Goal: Transaction & Acquisition: Purchase product/service

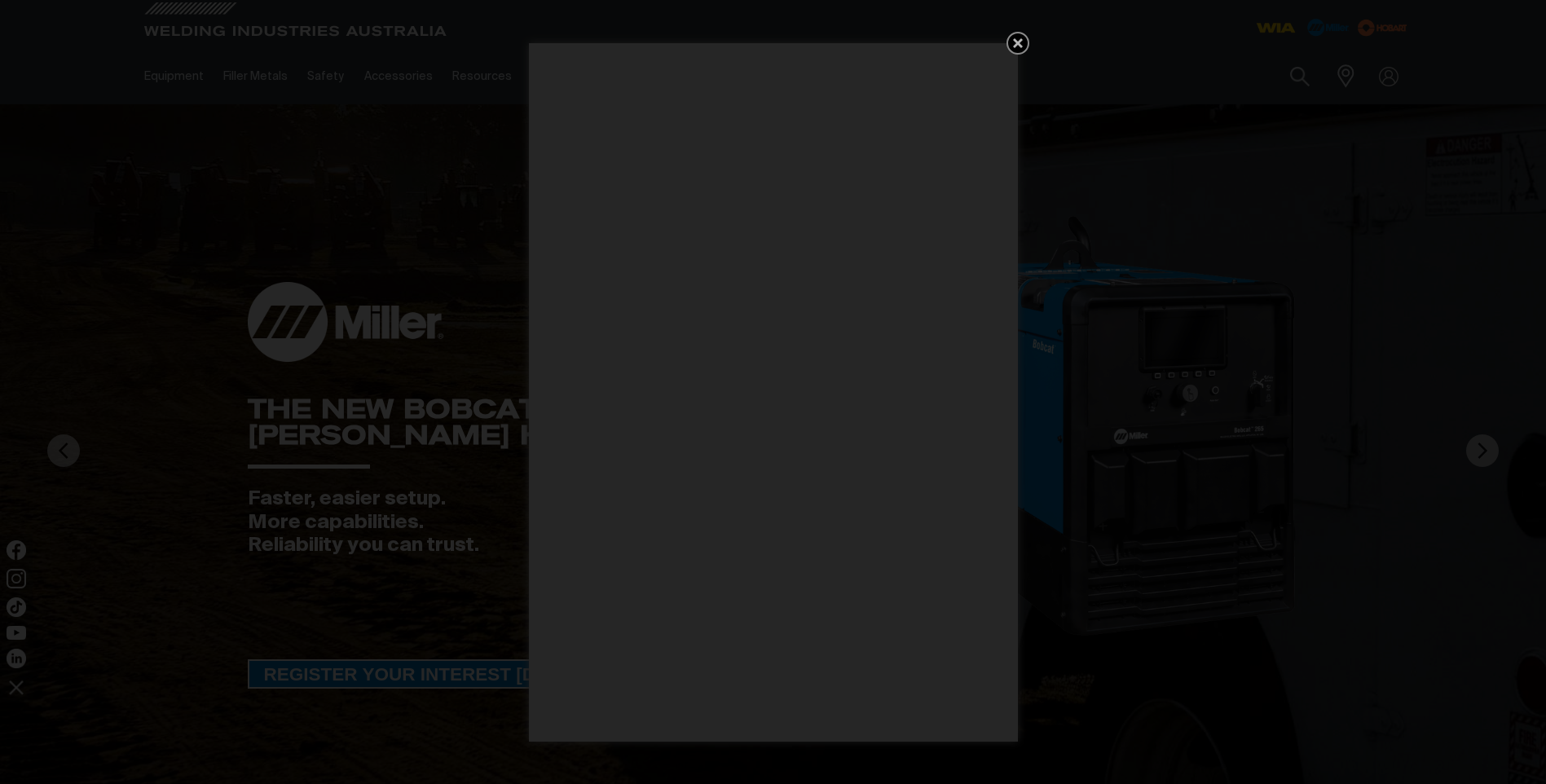
click at [1020, 43] on icon "Get 5 WIA Welding Guides Free!" at bounding box center [1017, 43] width 20 height 20
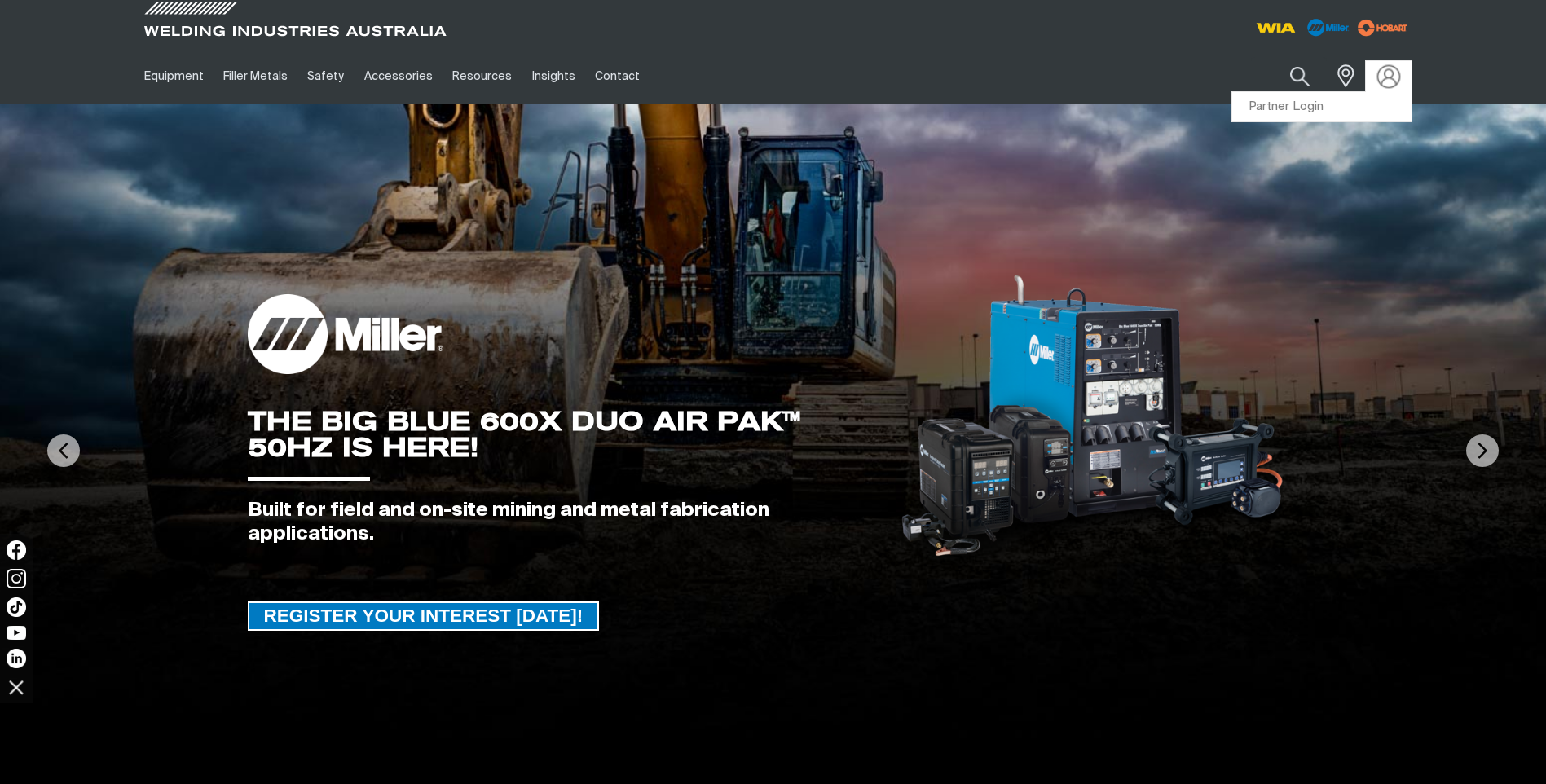
click at [1390, 70] on img at bounding box center [1388, 77] width 24 height 24
click at [1344, 101] on link "Partner Login" at bounding box center [1321, 106] width 179 height 30
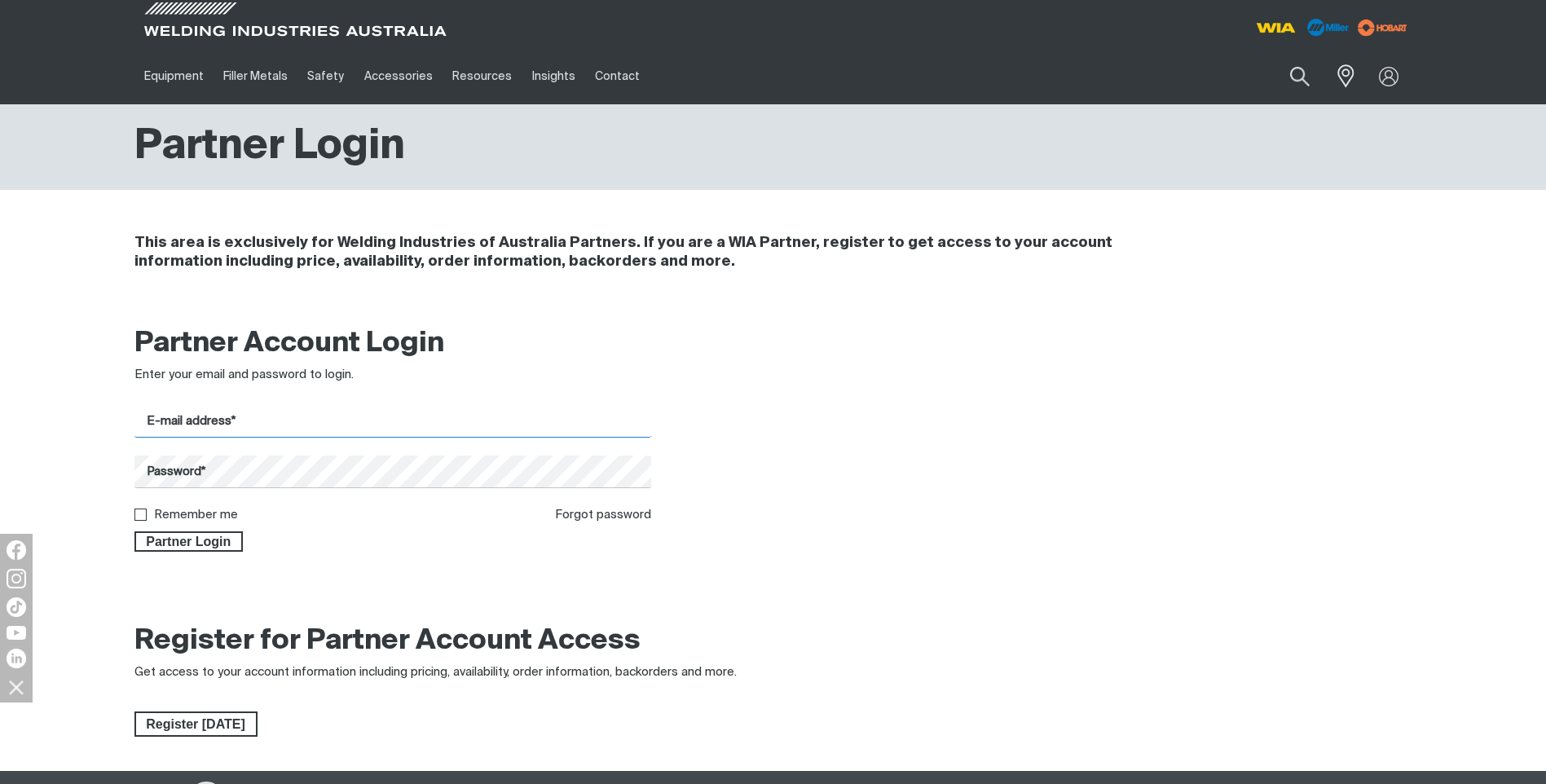
type input "[PERSON_NAME][EMAIL_ADDRESS][DOMAIN_NAME]"
click at [139, 516] on input "Remember me" at bounding box center [139, 514] width 10 height 10
checkbox input "true"
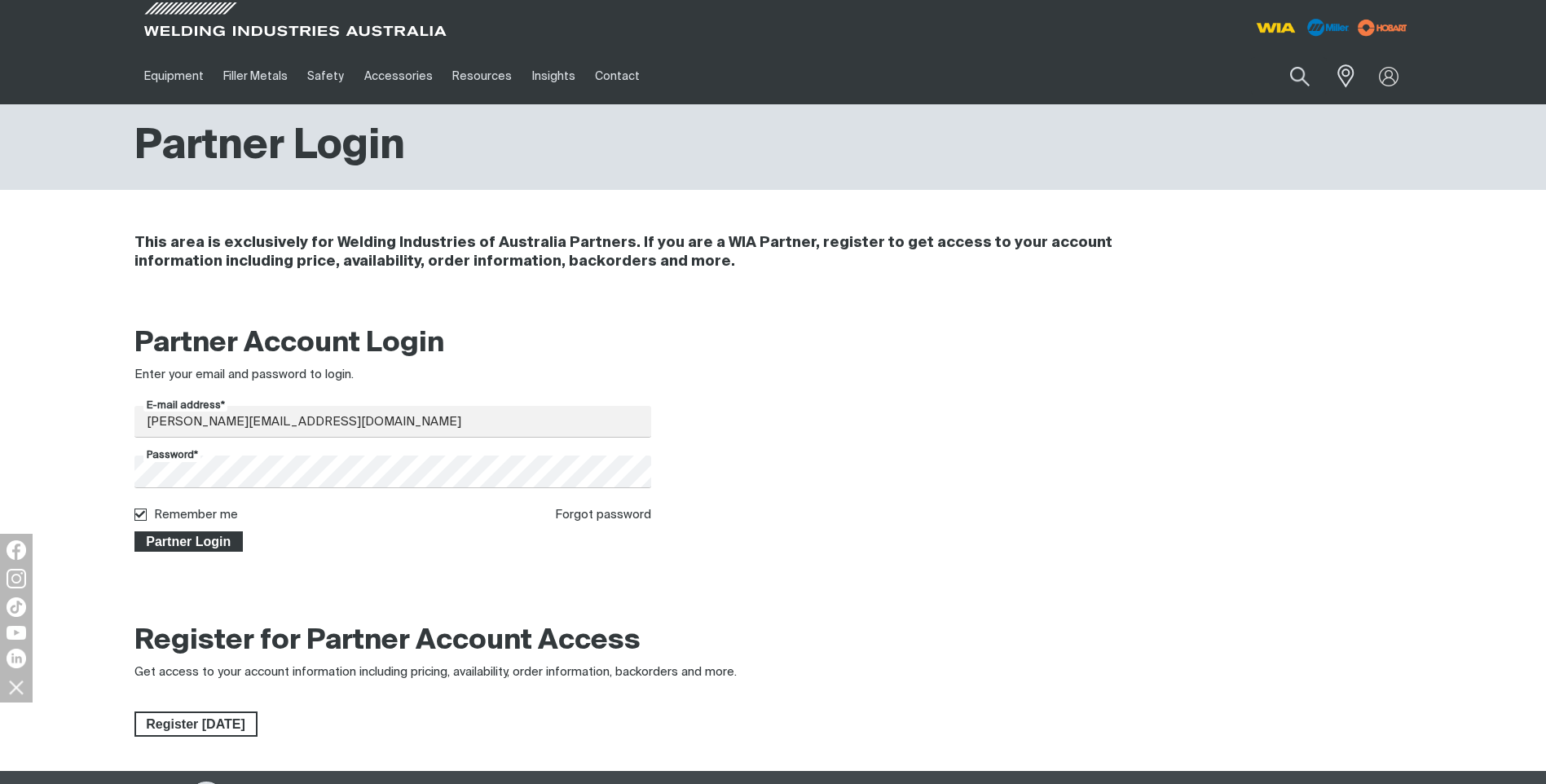
click at [184, 547] on span "Partner Login" at bounding box center [189, 542] width 106 height 21
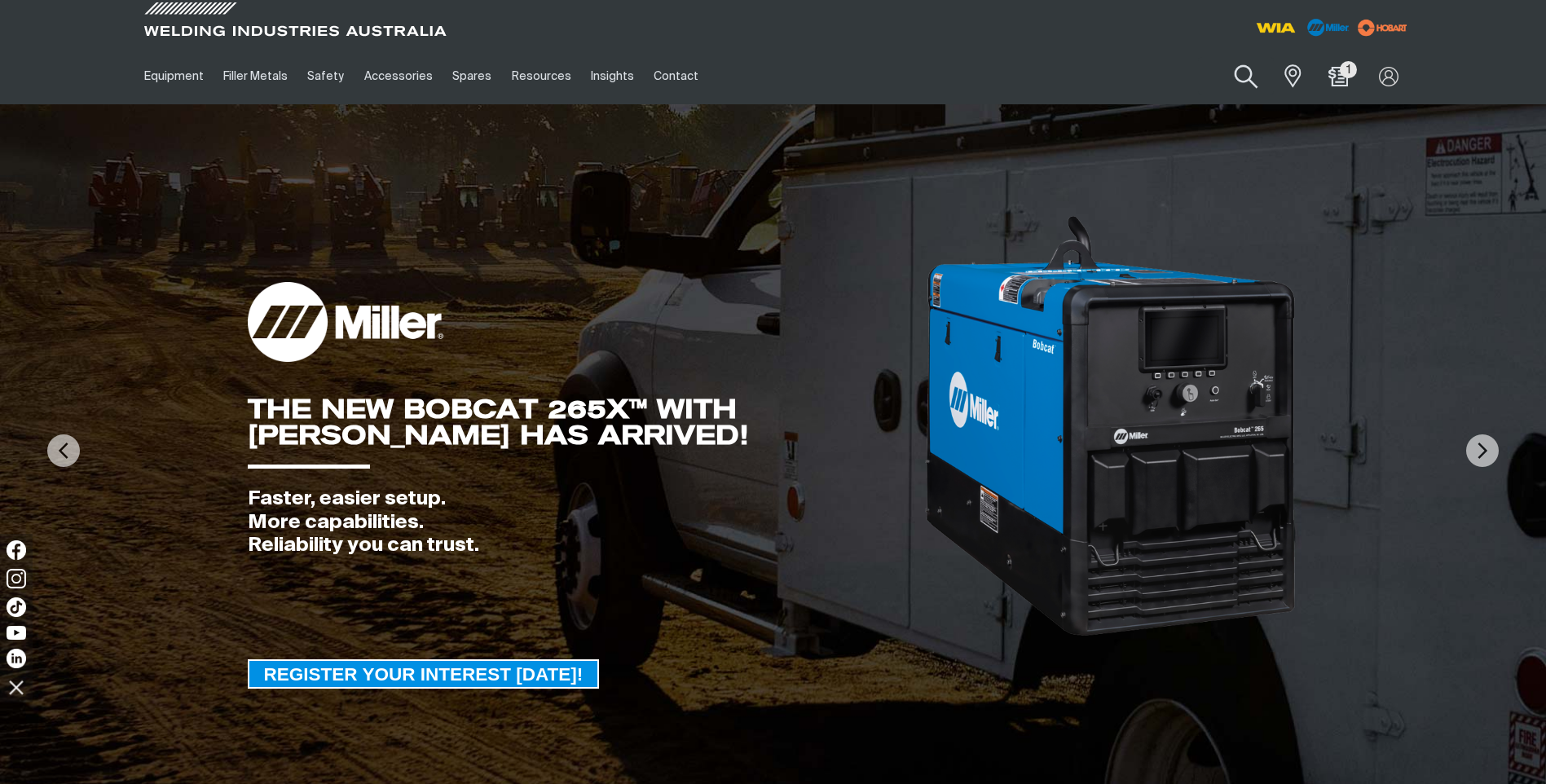
click at [1247, 81] on button "Search products" at bounding box center [1247, 77] width 66 height 47
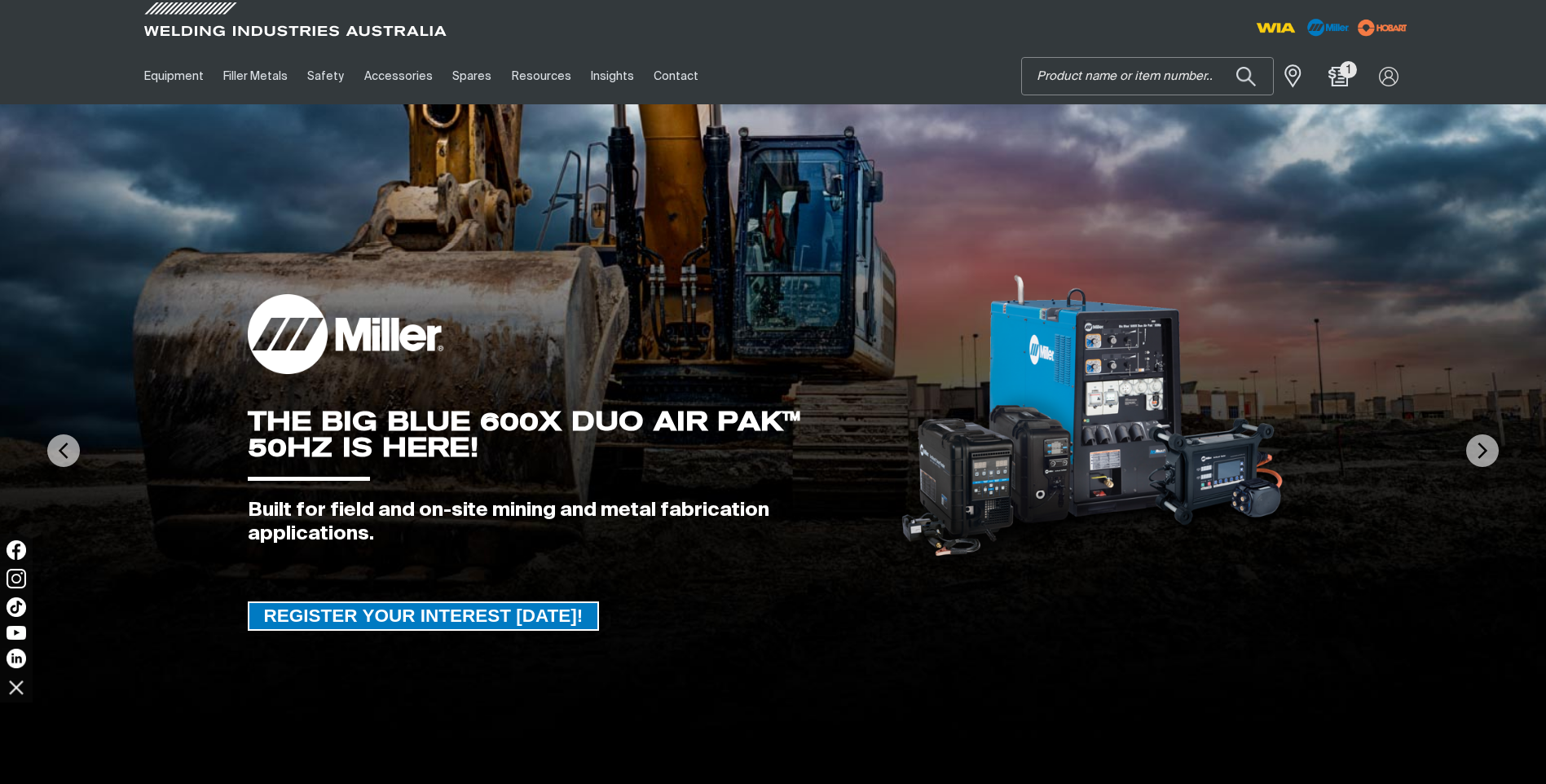
click at [1079, 80] on input "Search" at bounding box center [1147, 76] width 251 height 37
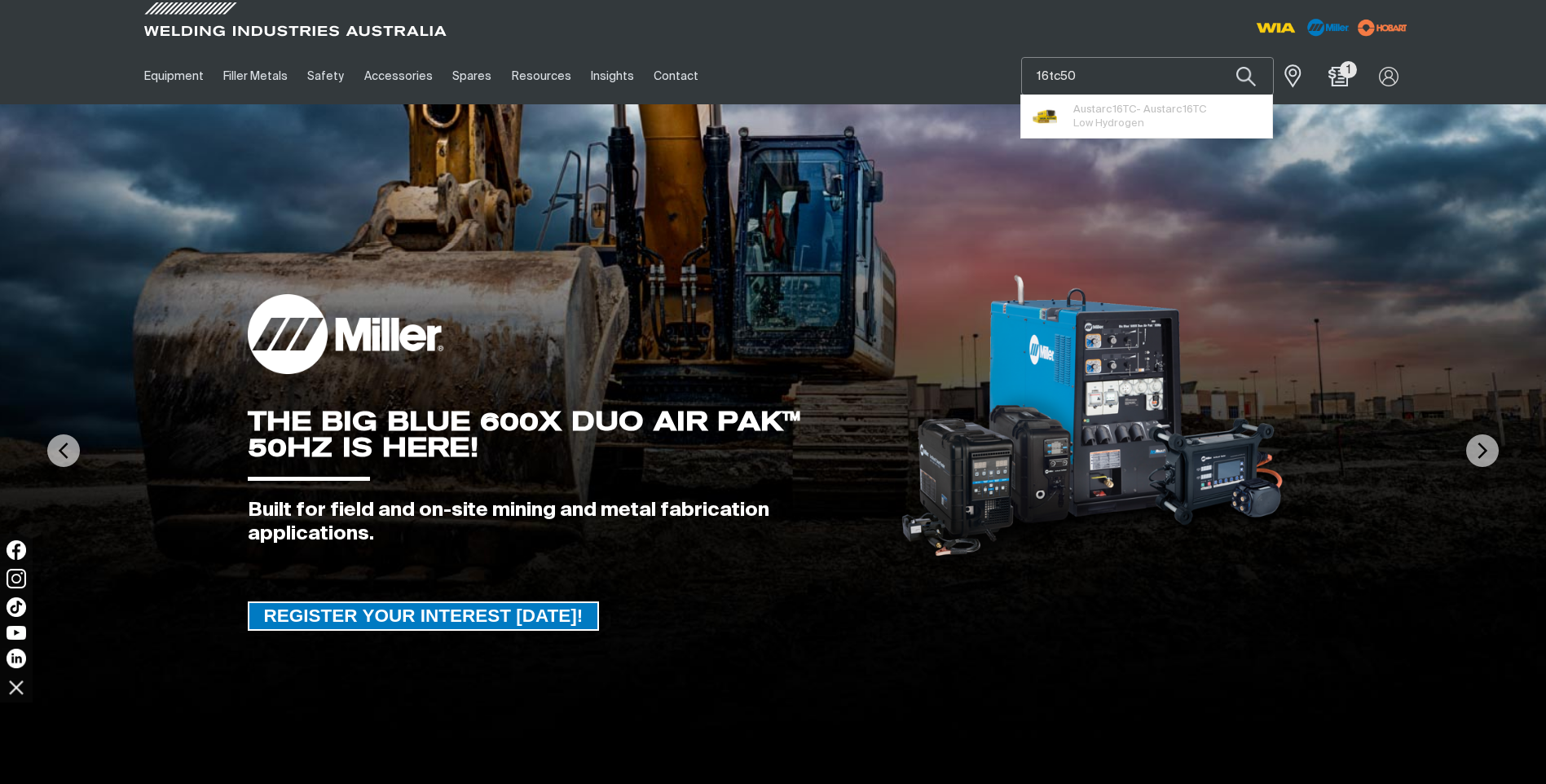
type input "16tc50"
click at [1219, 57] on button "Search products" at bounding box center [1246, 76] width 55 height 38
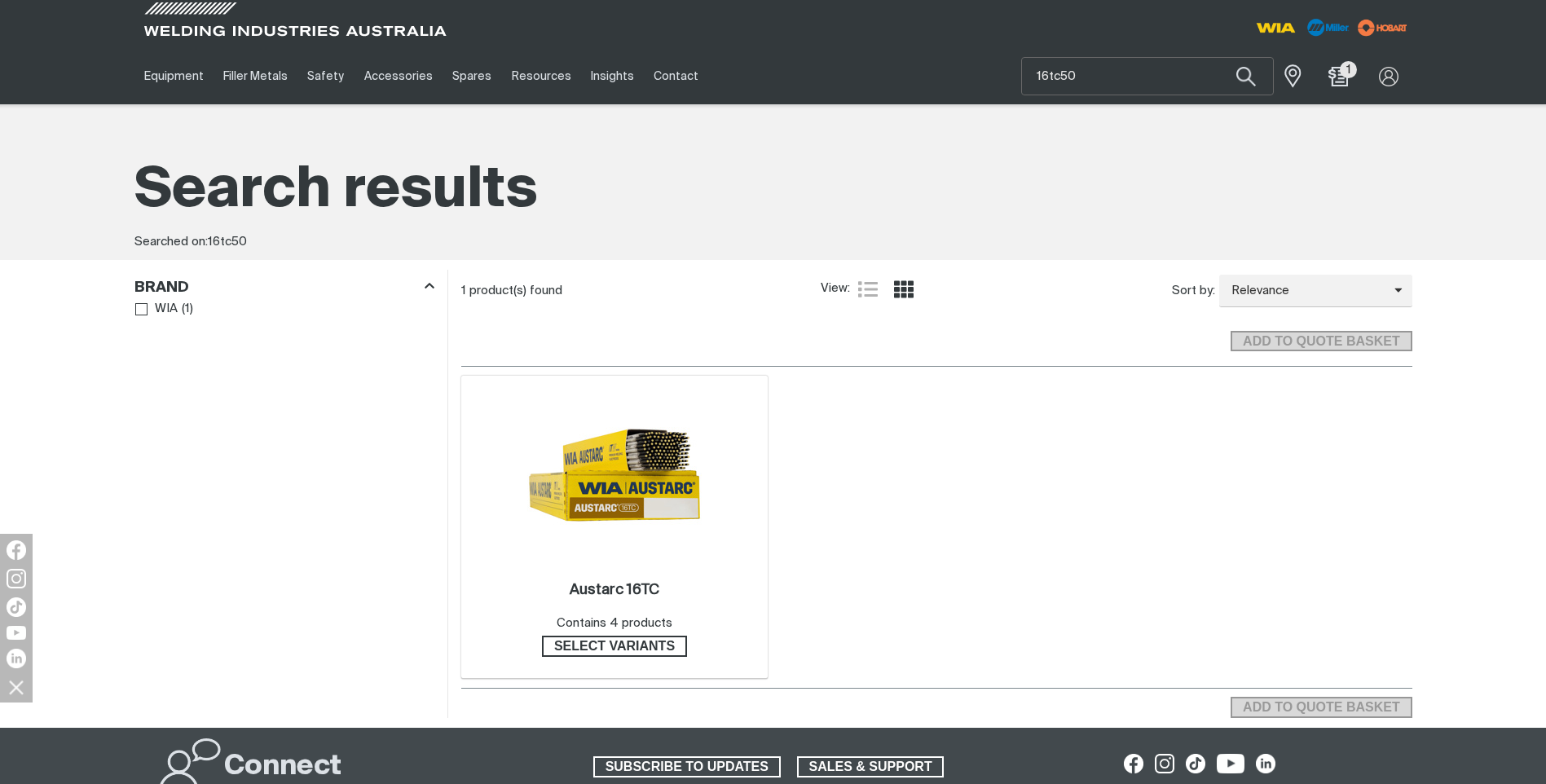
scroll to position [82, 0]
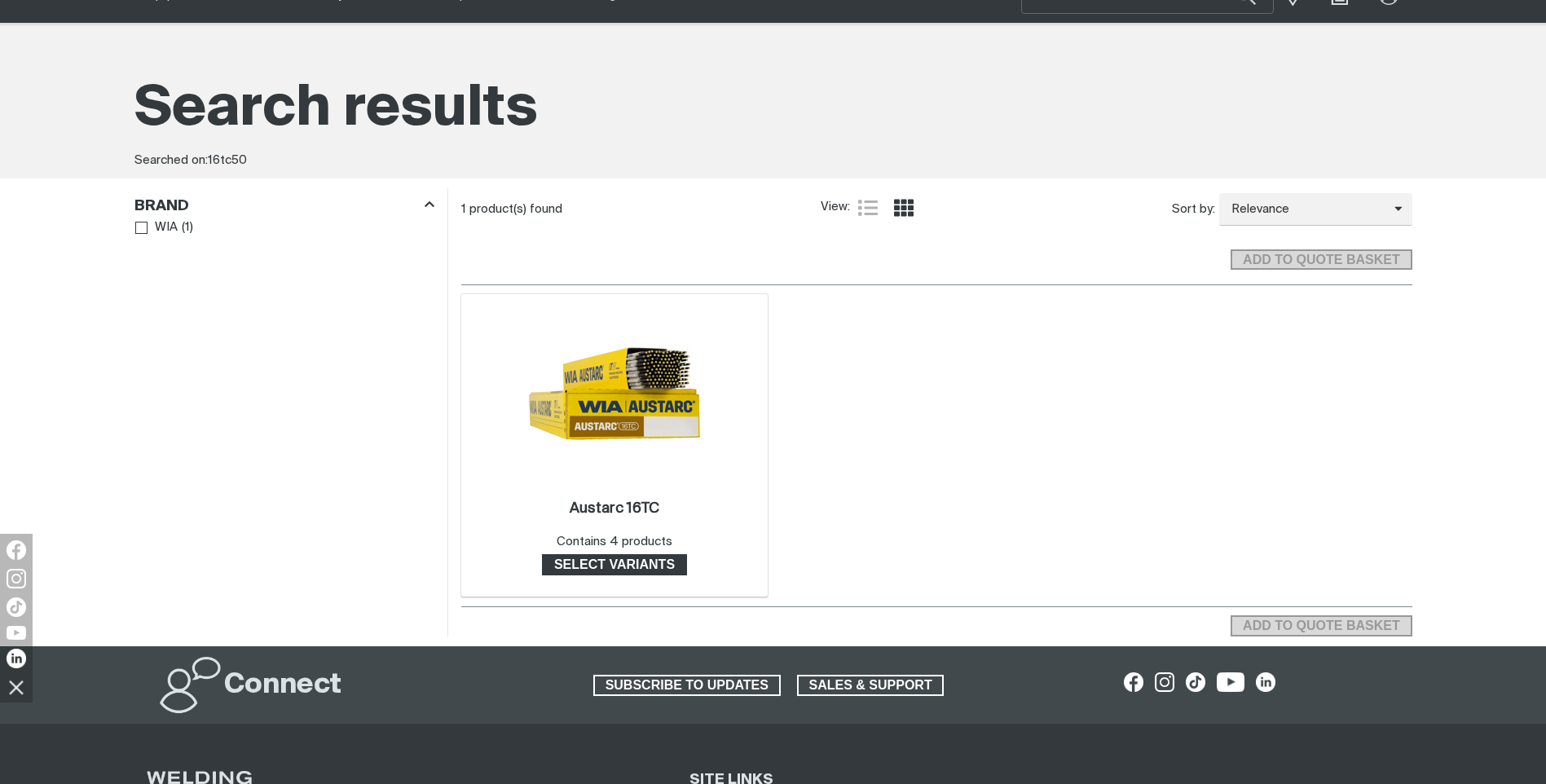
click at [628, 565] on span "Select variants" at bounding box center [614, 565] width 142 height 21
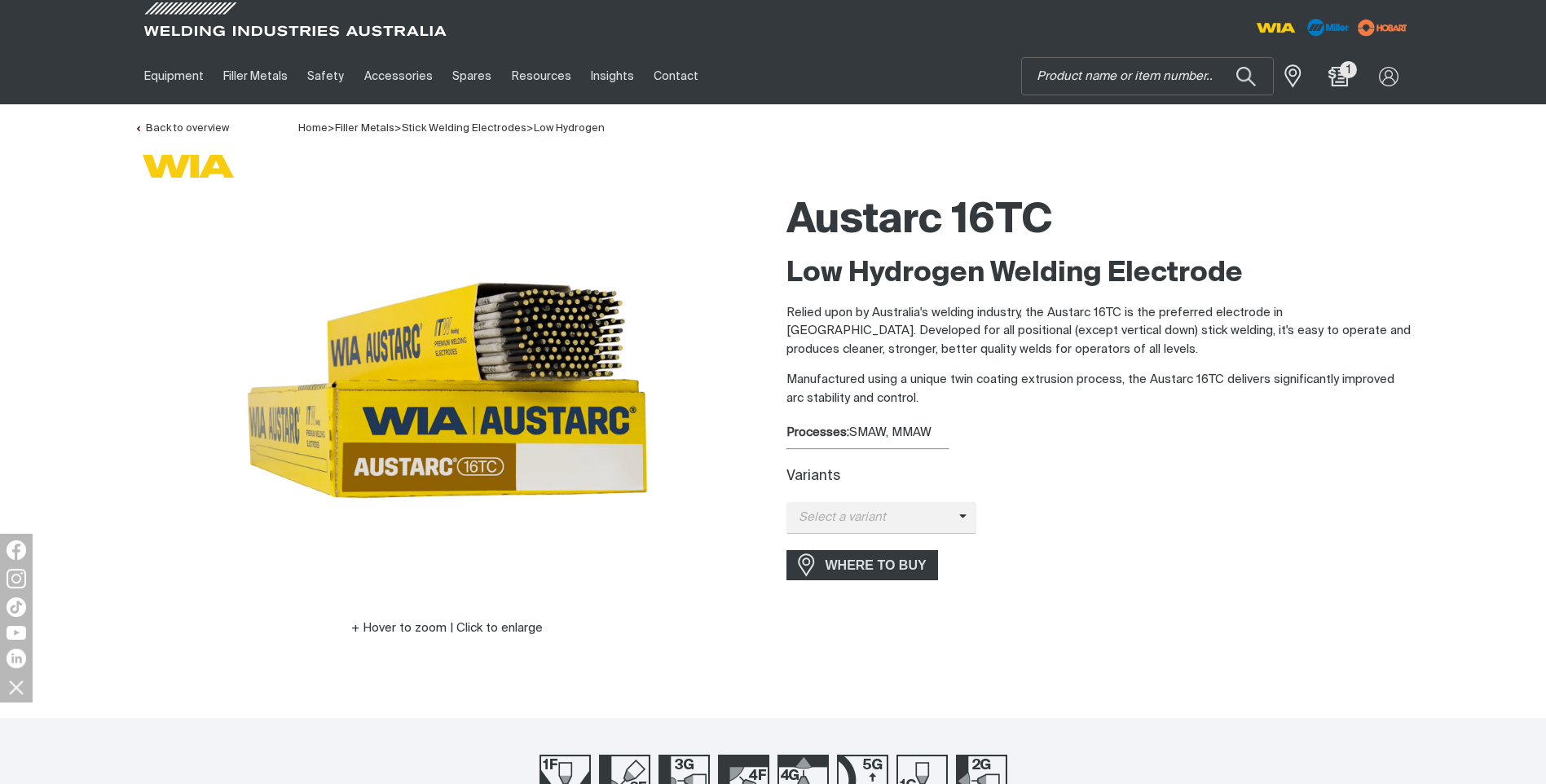
click at [975, 515] on div "Select a variant Austarc 16TC - 2.5mm Austarc 16TC - 3.2mm Austarc 16TC - 4.0mm…" at bounding box center [1100, 517] width 626 height 31
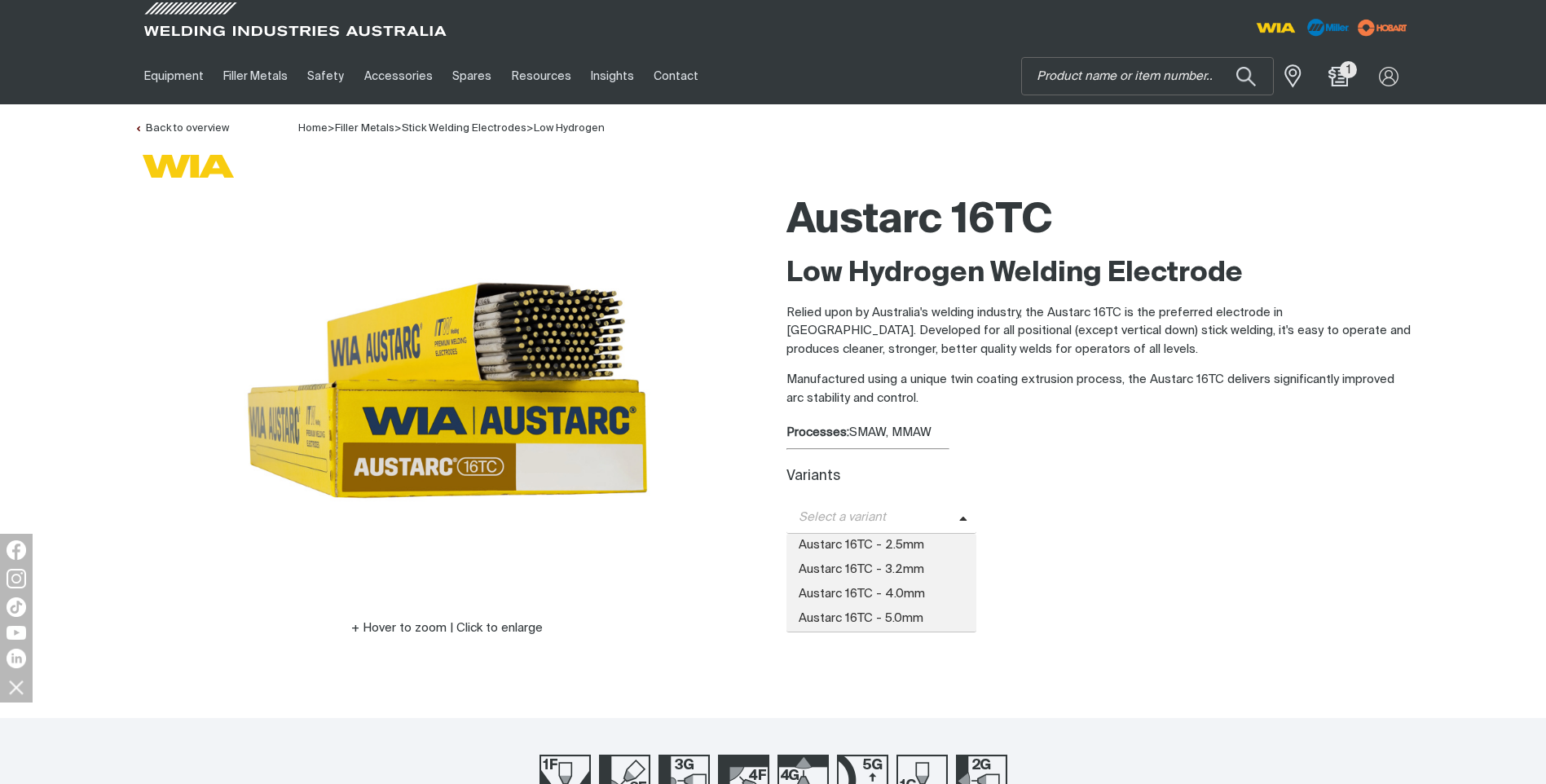
click at [963, 517] on icon at bounding box center [963, 520] width 9 height 12
click at [870, 611] on span "Austarc 16TC - 5.0mm" at bounding box center [882, 619] width 190 height 25
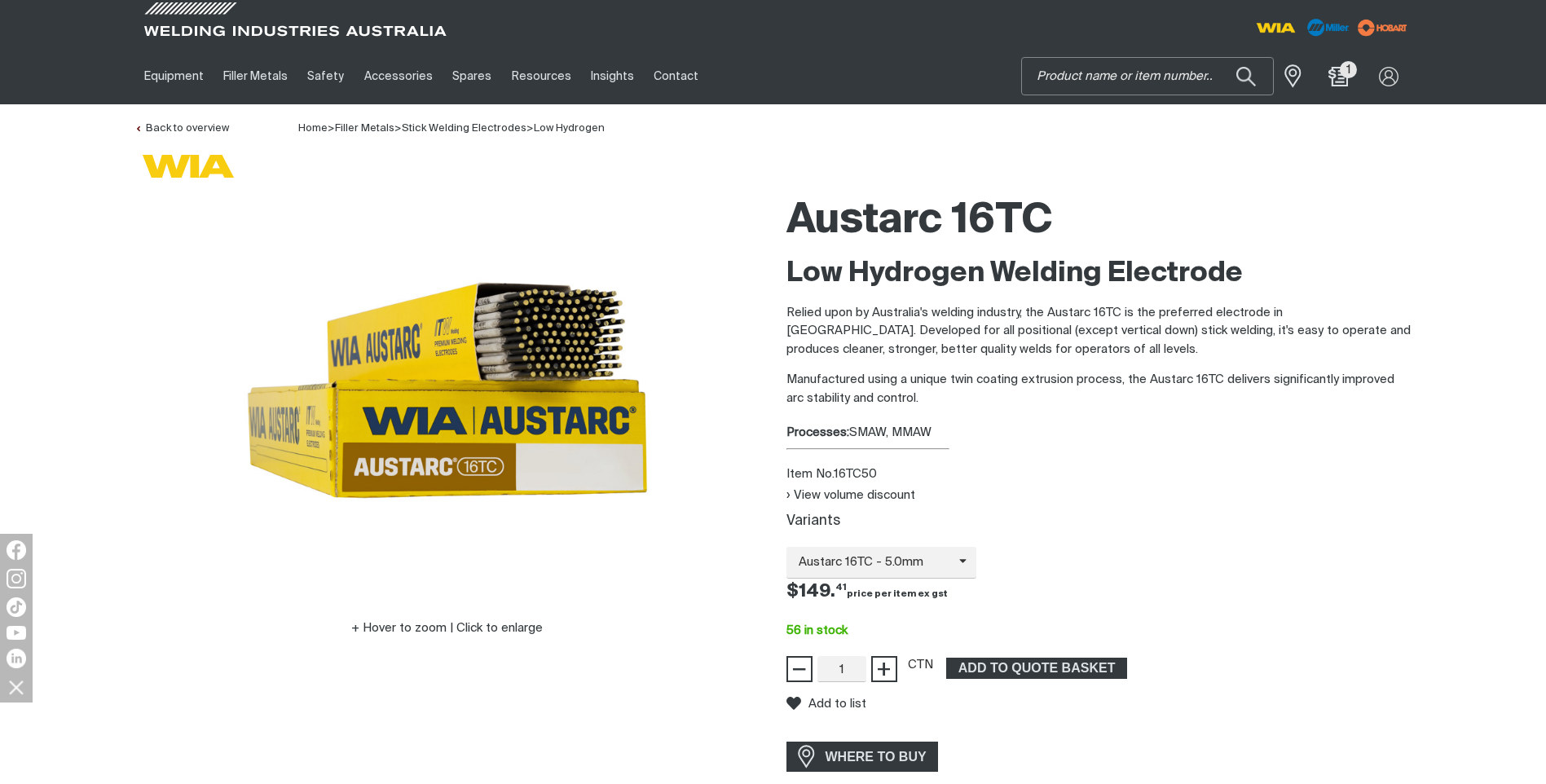
click at [1072, 81] on input "Search" at bounding box center [1147, 76] width 251 height 37
type input "13s32"
click at [1219, 57] on button "Search products" at bounding box center [1246, 76] width 55 height 38
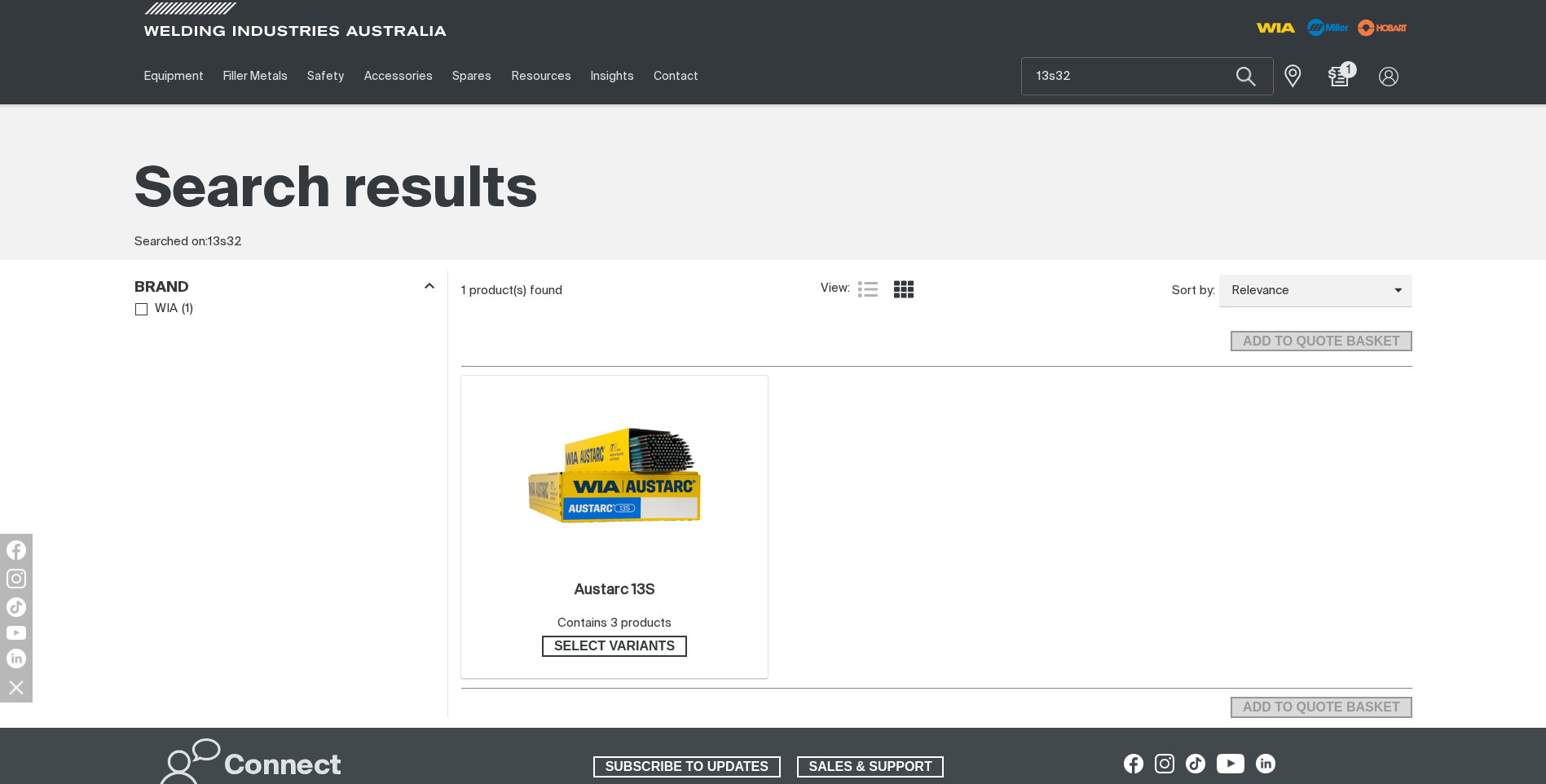
click at [656, 609] on div "Austarc 13S . Contains 3 products" at bounding box center [614, 606] width 114 height 52
click at [639, 653] on span "Select variants" at bounding box center [614, 645] width 142 height 21
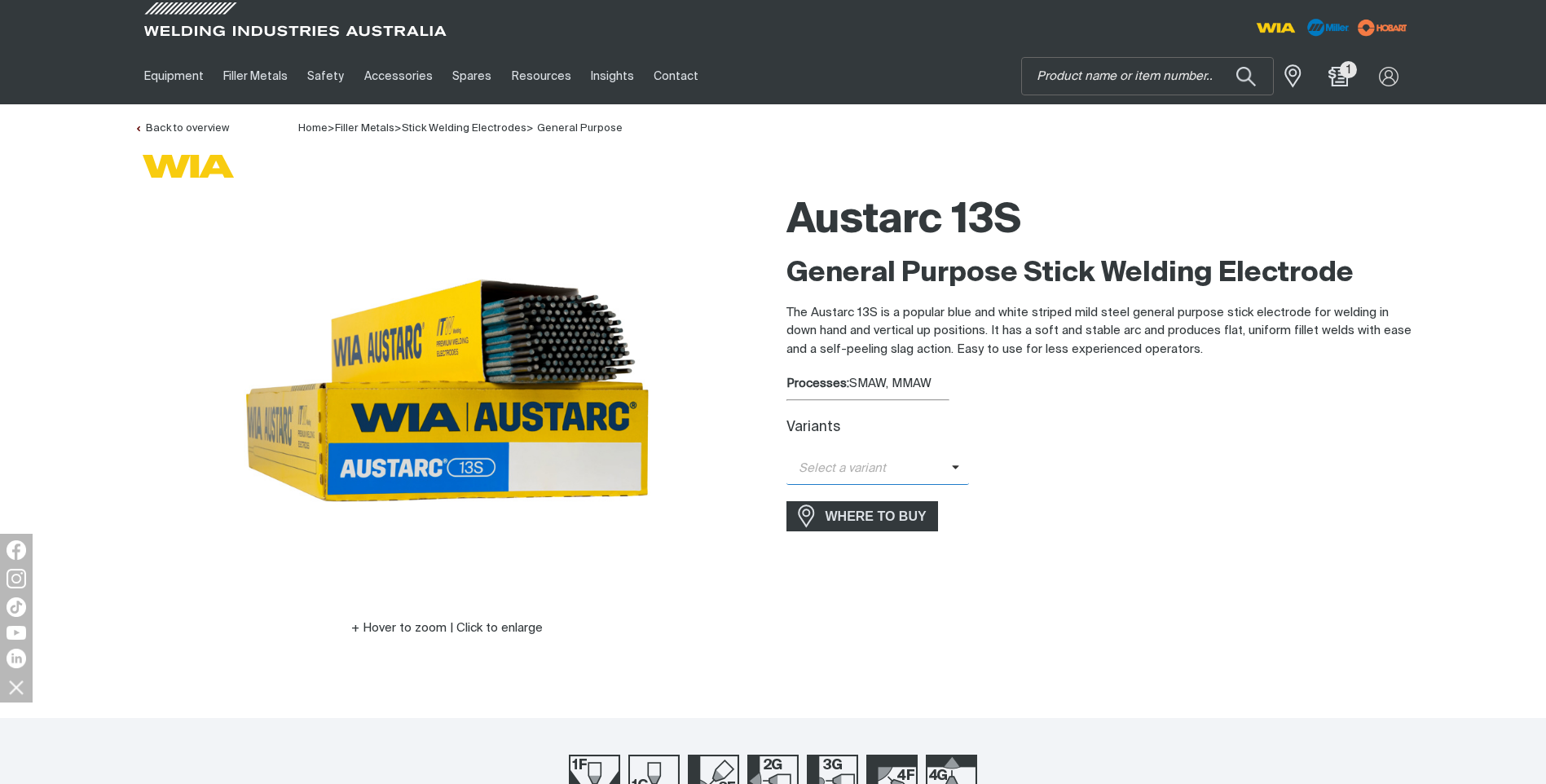
click at [953, 466] on span "Select a variant" at bounding box center [878, 469] width 184 height 31
click at [865, 517] on span "Austarc 13S - 3.2mm" at bounding box center [878, 521] width 184 height 25
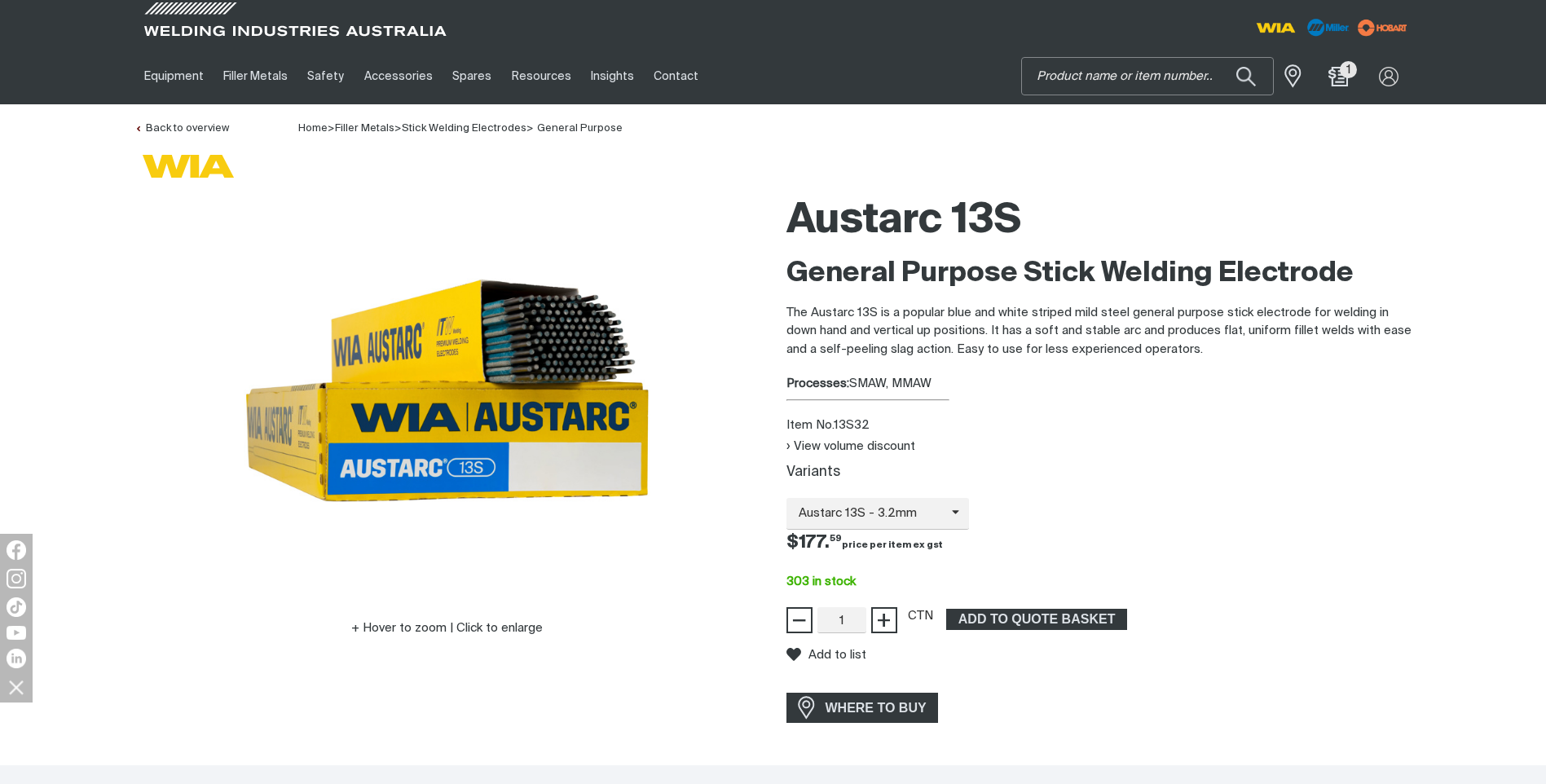
click at [1175, 71] on input "Search" at bounding box center [1147, 76] width 251 height 37
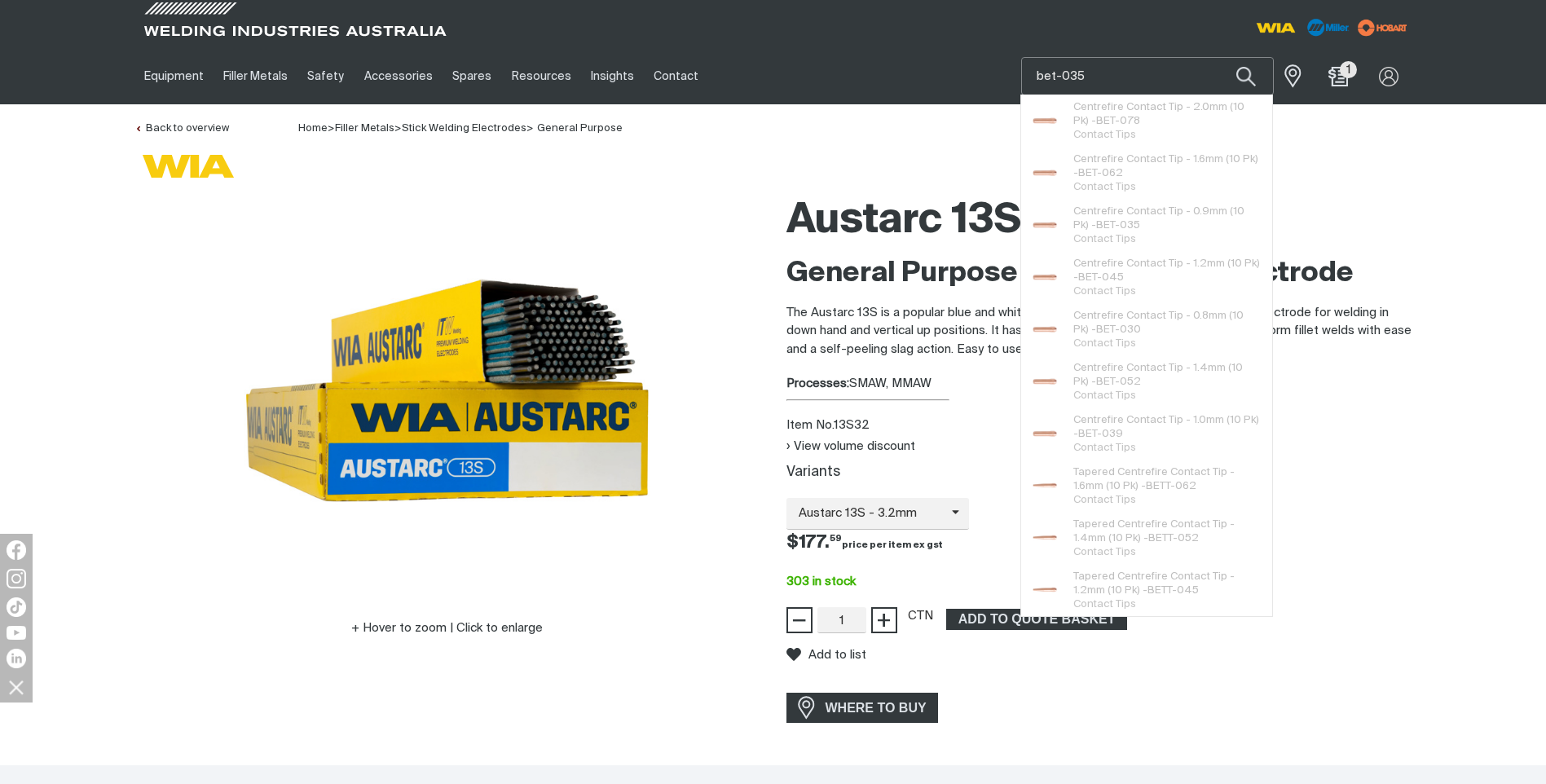
type input "bet-035"
click at [1219, 57] on button "Search products" at bounding box center [1246, 76] width 55 height 38
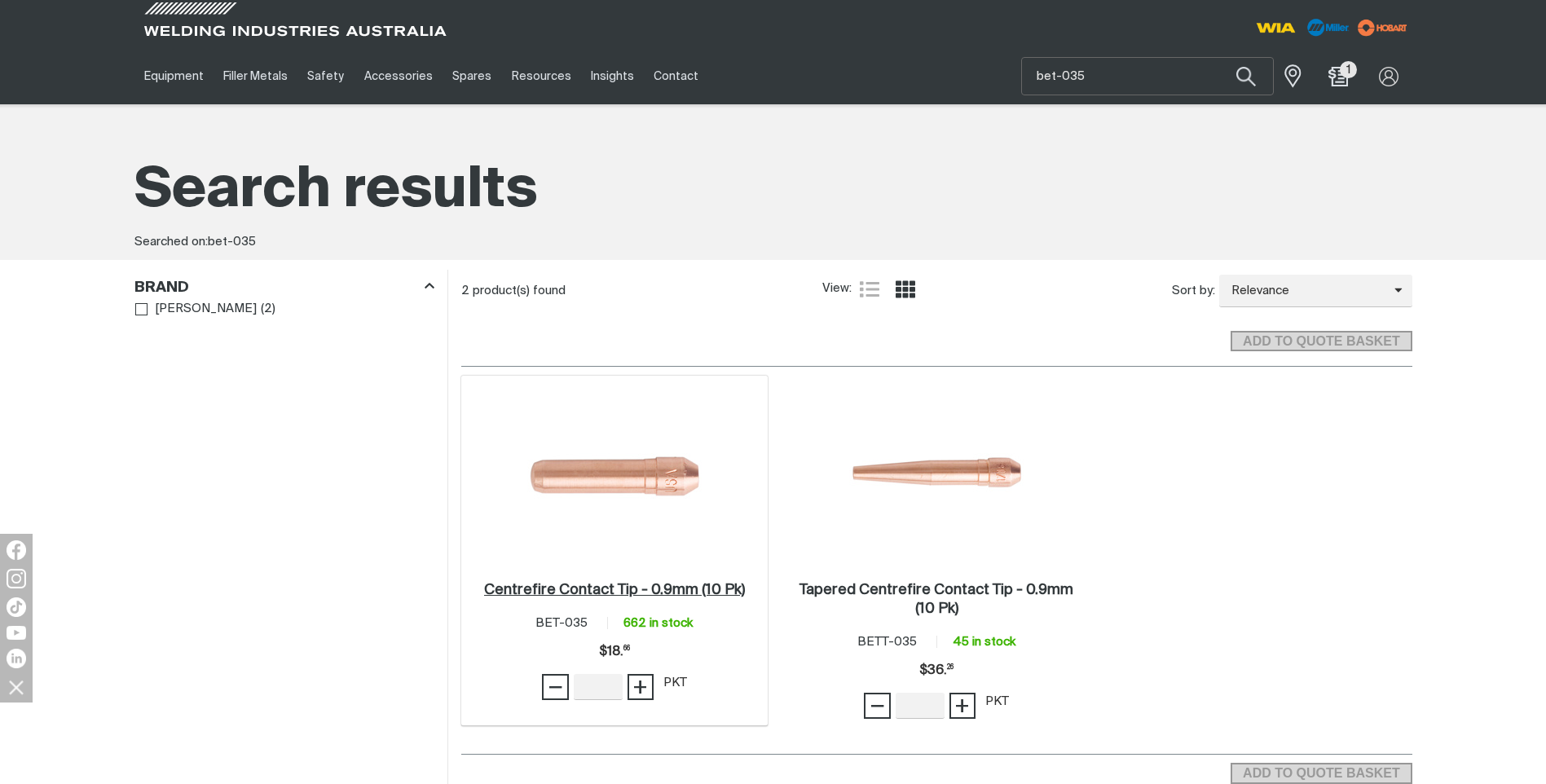
click at [587, 582] on h2 "Centrefire Contact Tip - 0.9mm (10 Pk) ." at bounding box center [614, 589] width 261 height 14
